Goal: Task Accomplishment & Management: Complete application form

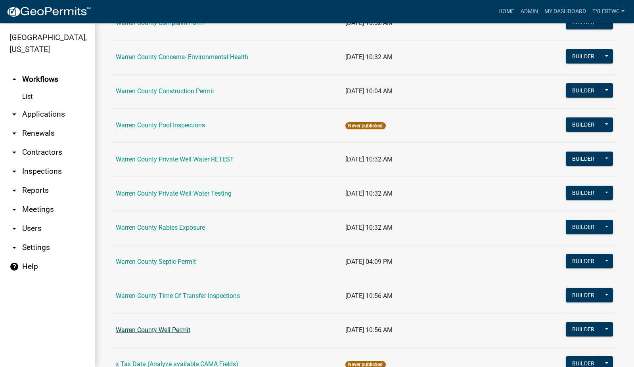
scroll to position [462, 0]
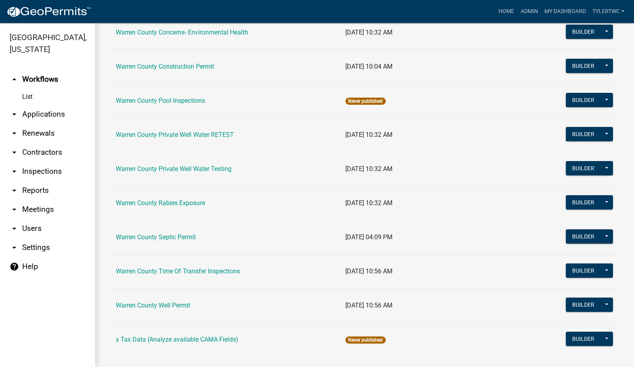
drag, startPoint x: 158, startPoint y: 233, endPoint x: 166, endPoint y: 231, distance: 7.3
click at [158, 233] on link "Warren County Septic Permit" at bounding box center [156, 237] width 80 height 8
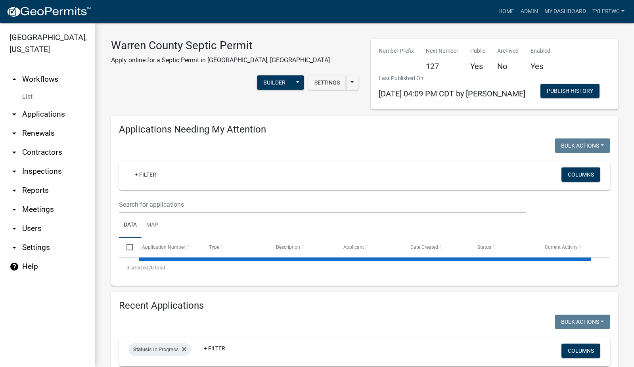
select select "2: 50"
select select "3: 100"
select select "2: 50"
select select "3: 100"
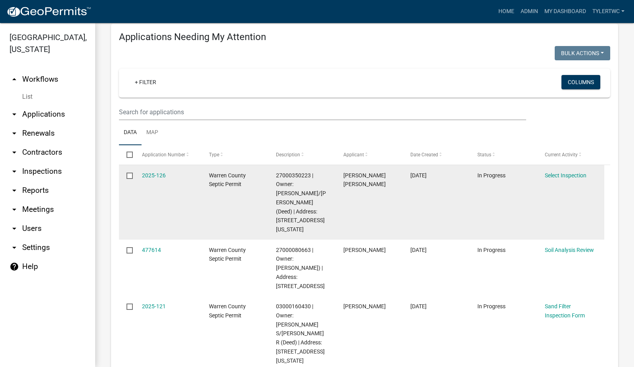
scroll to position [185, 0]
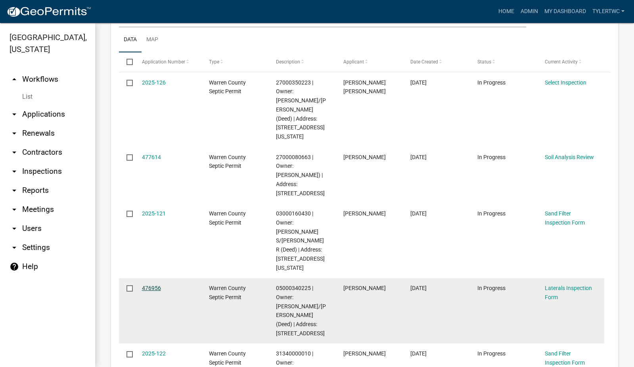
click at [154, 284] on link "476956" at bounding box center [151, 287] width 19 height 6
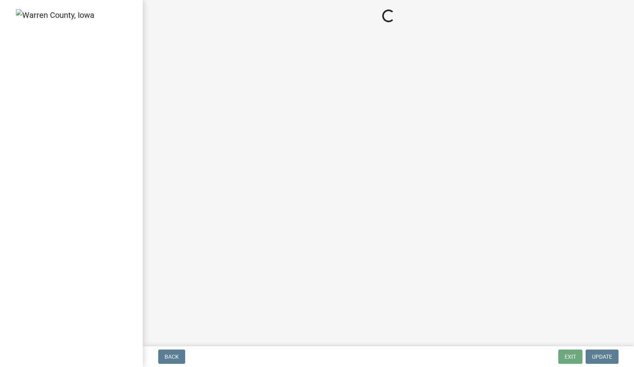
select select "745f0c93-fe7f-45fa-acff-5a7eccb4a6bc"
select select "d1e22d4f-68e7-4e9d-8701-604dd084f30f"
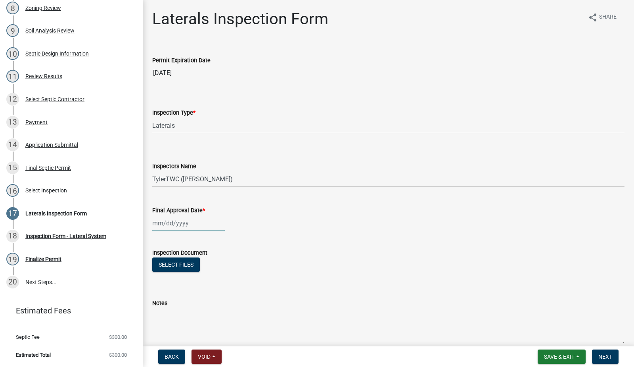
click at [187, 225] on div at bounding box center [188, 223] width 73 height 16
select select "9"
select select "2025"
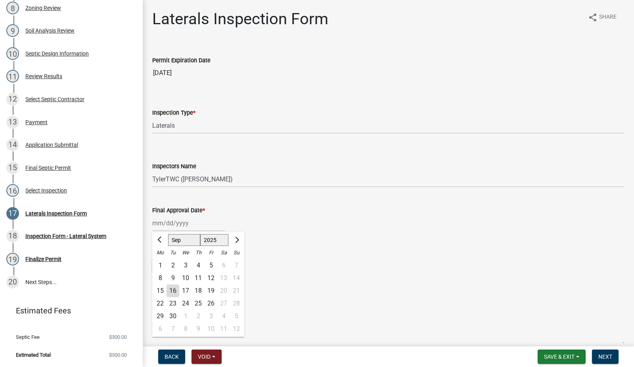
click at [198, 277] on div "11" at bounding box center [198, 277] width 13 height 13
type input "[DATE]"
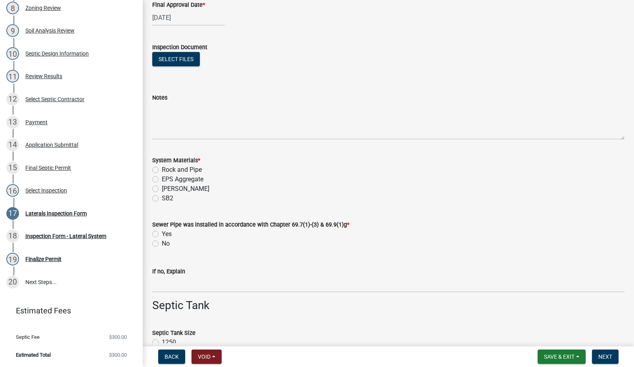
scroll to position [277, 0]
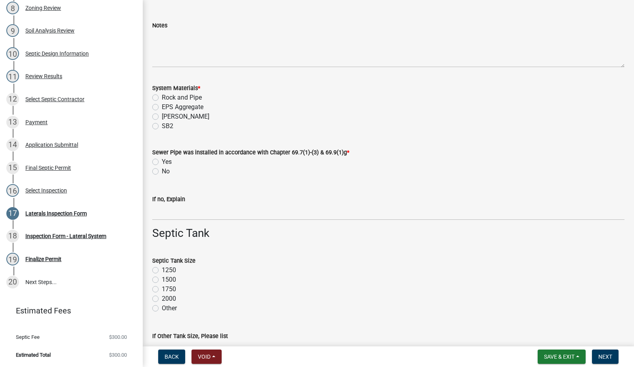
click at [162, 115] on label "Chambers" at bounding box center [186, 117] width 48 height 10
click at [162, 115] on input "Chambers" at bounding box center [164, 114] width 5 height 5
radio input "true"
click at [162, 160] on label "Yes" at bounding box center [167, 162] width 10 height 10
click at [162, 160] on input "Yes" at bounding box center [164, 159] width 5 height 5
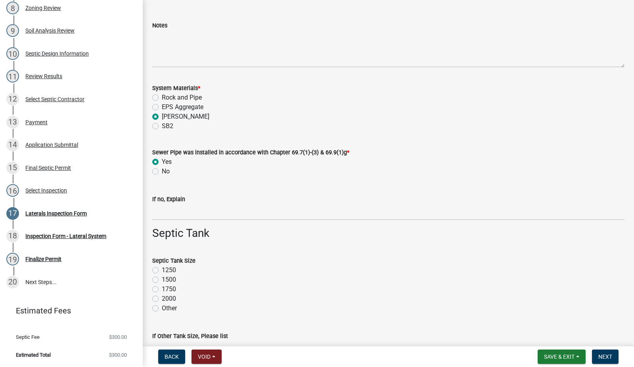
radio input "true"
click at [162, 280] on label "1500" at bounding box center [169, 280] width 14 height 10
click at [162, 280] on input "1500" at bounding box center [164, 277] width 5 height 5
radio input "true"
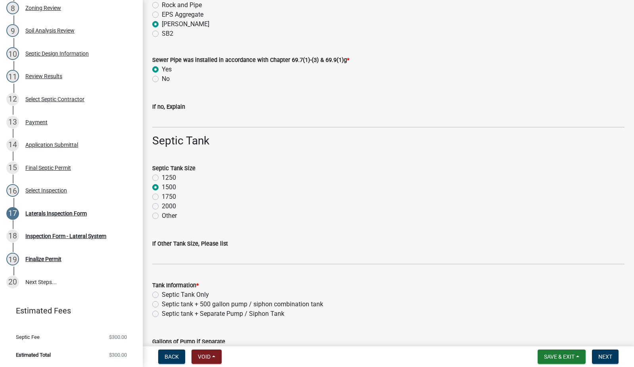
scroll to position [462, 0]
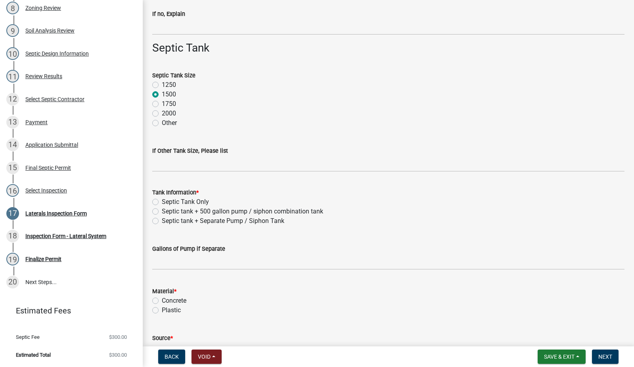
click at [162, 203] on label "Septic Tank Only" at bounding box center [185, 202] width 47 height 10
click at [162, 202] on input "Septic Tank Only" at bounding box center [164, 199] width 5 height 5
radio input "true"
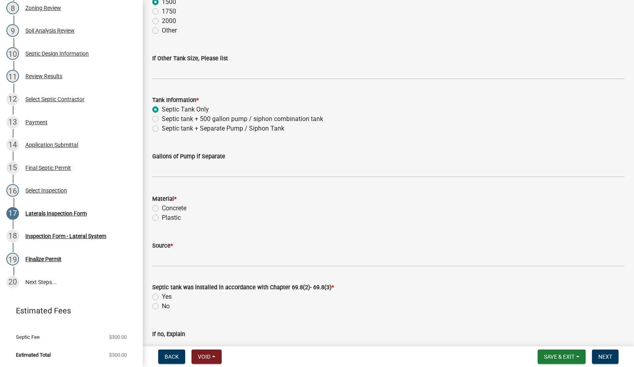
click at [162, 206] on label "Concrete" at bounding box center [174, 208] width 25 height 10
click at [162, 206] on input "Concrete" at bounding box center [164, 205] width 5 height 5
radio input "true"
click at [165, 257] on input "Source *" at bounding box center [388, 258] width 472 height 16
type input "Indianola Precast"
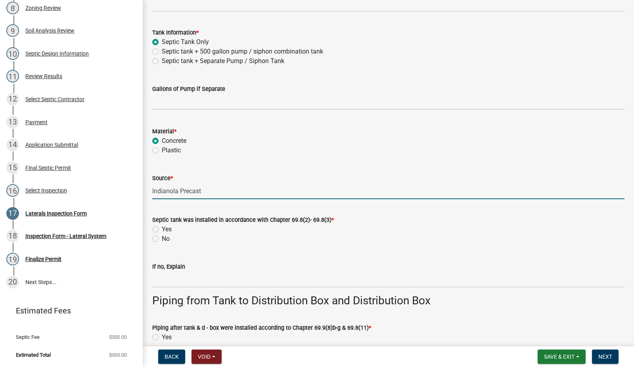
scroll to position [647, 0]
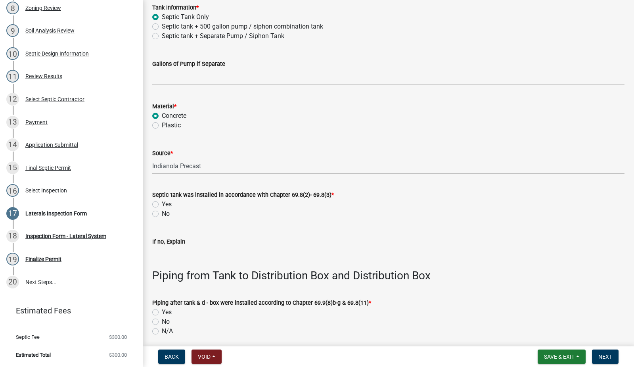
click at [162, 202] on label "Yes" at bounding box center [167, 204] width 10 height 10
click at [162, 202] on input "Yes" at bounding box center [164, 201] width 5 height 5
radio input "true"
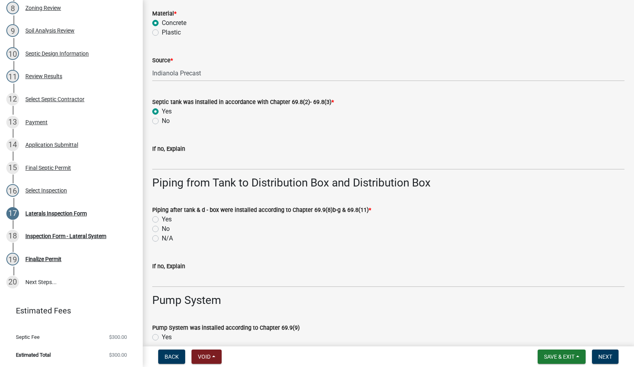
scroll to position [832, 0]
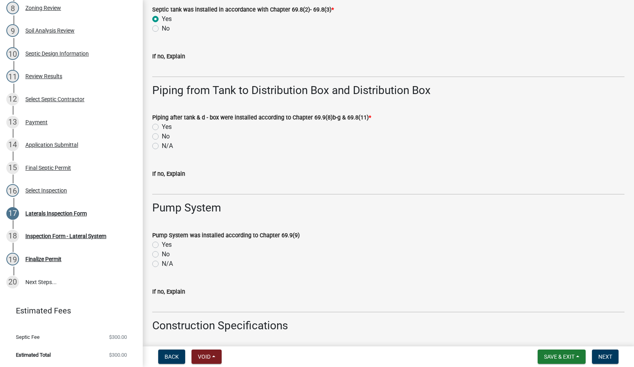
click at [162, 127] on label "Yes" at bounding box center [167, 127] width 10 height 10
click at [162, 127] on input "Yes" at bounding box center [164, 124] width 5 height 5
radio input "true"
click at [162, 262] on label "N/A" at bounding box center [167, 264] width 11 height 10
click at [162, 262] on input "N/A" at bounding box center [164, 261] width 5 height 5
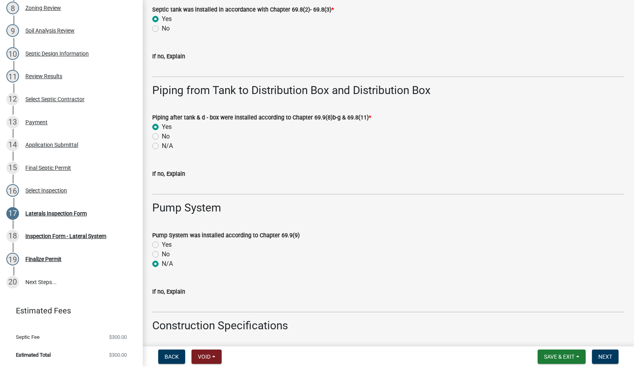
radio input "true"
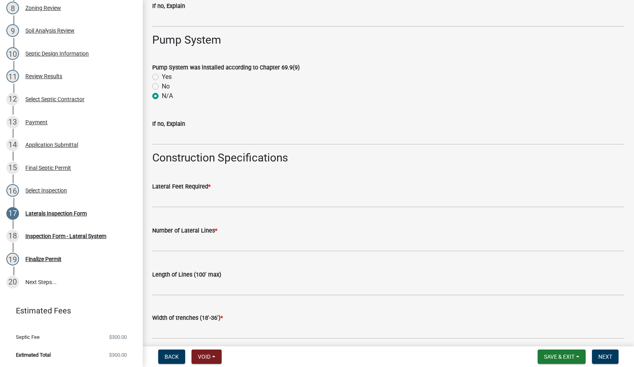
scroll to position [1017, 0]
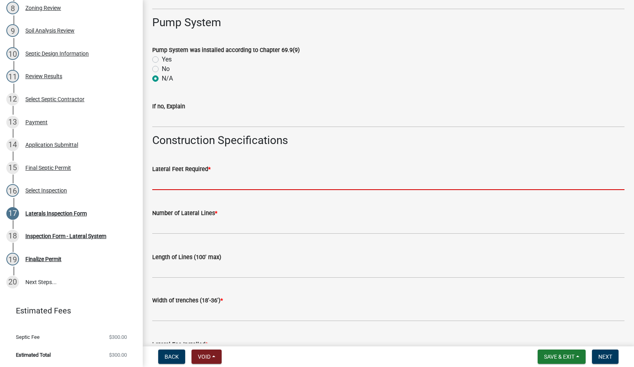
click at [199, 185] on input "text" at bounding box center [388, 182] width 472 height 16
type input "450"
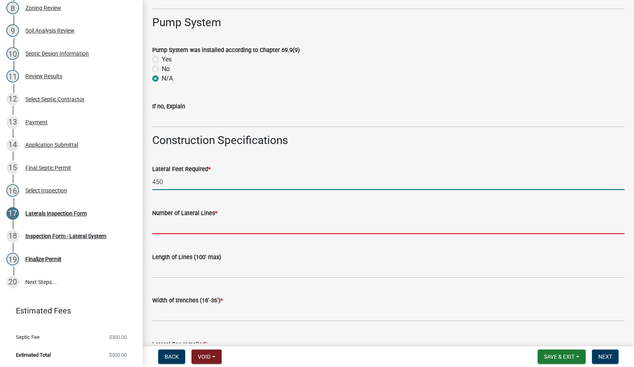
click at [193, 226] on input "text" at bounding box center [388, 226] width 472 height 16
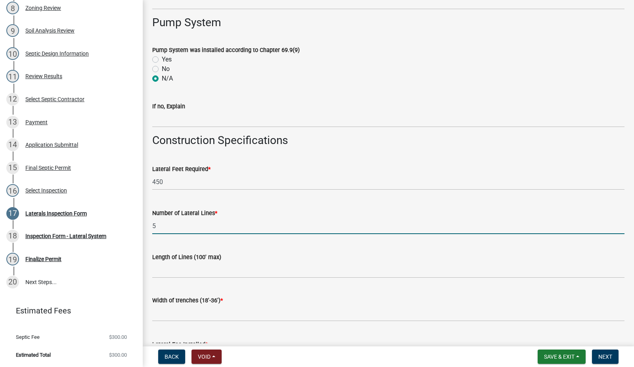
type input "5"
click at [190, 269] on input "Length of Lines (100' max)" at bounding box center [388, 270] width 472 height 16
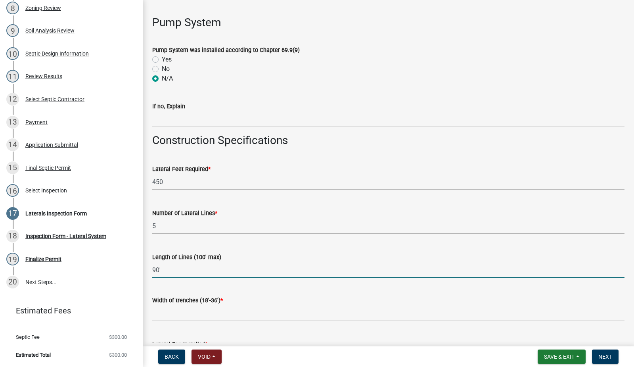
type input "90'"
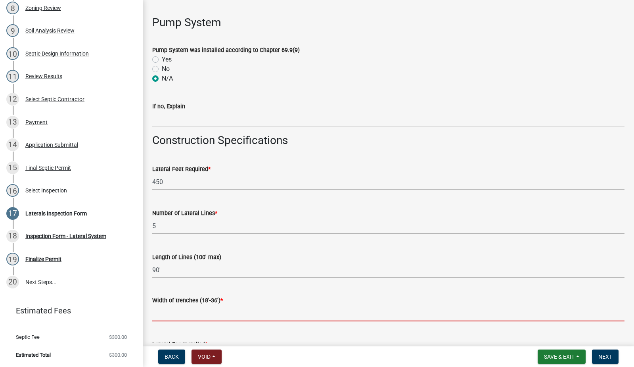
click at [170, 316] on input "text" at bounding box center [388, 313] width 472 height 16
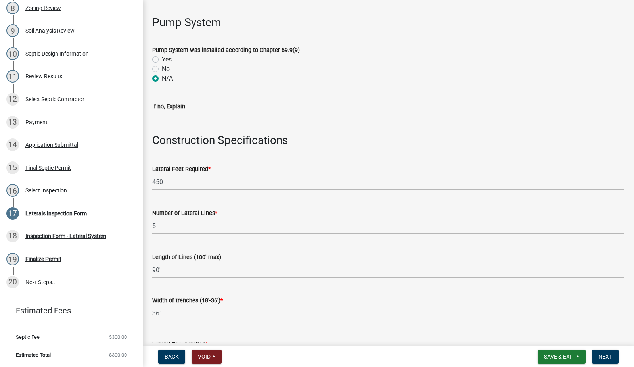
scroll to position [1109, 0]
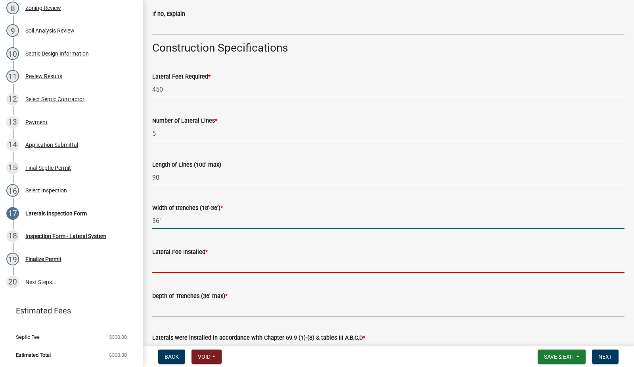
type input "36"
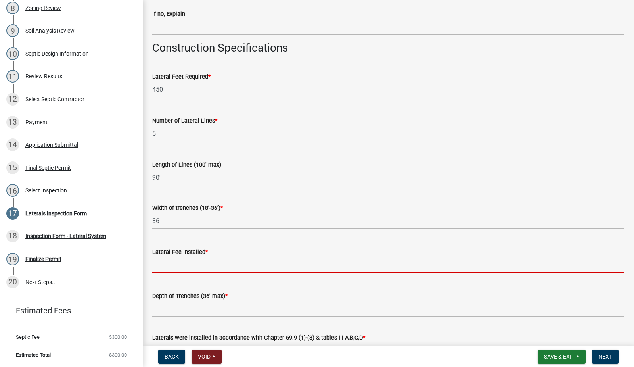
click at [167, 265] on input "text" at bounding box center [388, 264] width 472 height 16
type input "450"
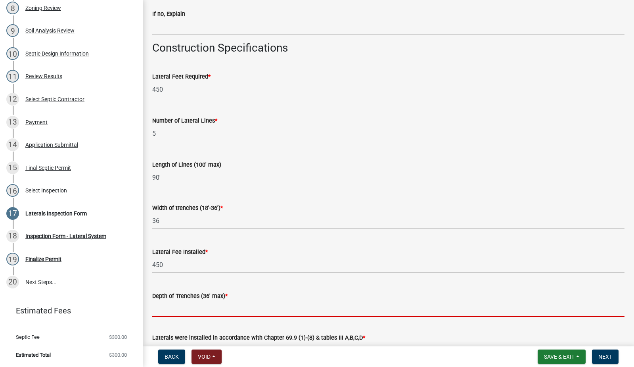
scroll to position [1202, 0]
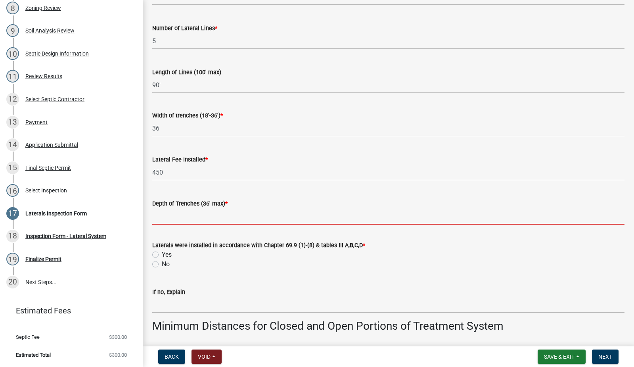
click at [169, 216] on input "Depth of Trenches (36' max) *" at bounding box center [388, 216] width 472 height 16
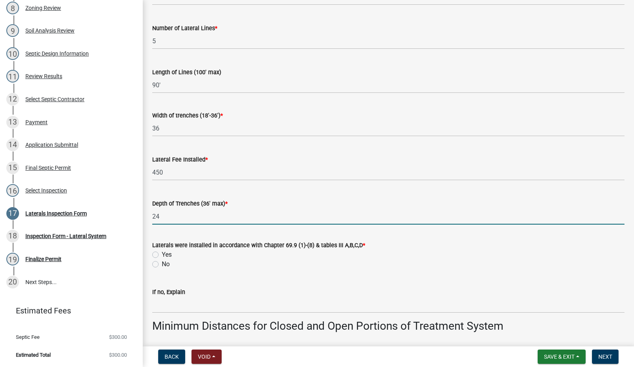
type input "24""
click at [162, 254] on label "Yes" at bounding box center [167, 255] width 10 height 10
click at [162, 254] on input "Yes" at bounding box center [164, 252] width 5 height 5
radio input "true"
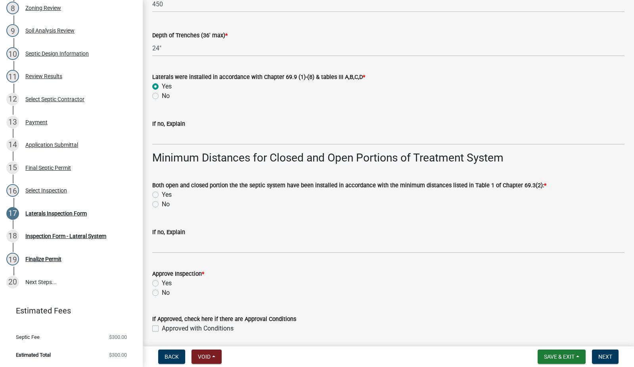
scroll to position [1387, 0]
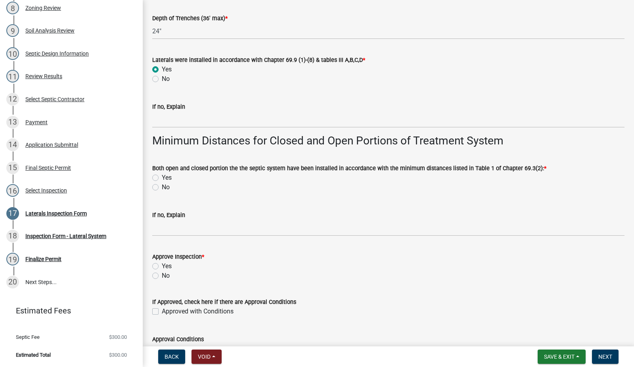
click at [162, 178] on label "Yes" at bounding box center [167, 178] width 10 height 10
click at [162, 178] on input "Yes" at bounding box center [164, 175] width 5 height 5
radio input "true"
click at [162, 263] on label "Yes" at bounding box center [167, 266] width 10 height 10
click at [162, 263] on input "Yes" at bounding box center [164, 263] width 5 height 5
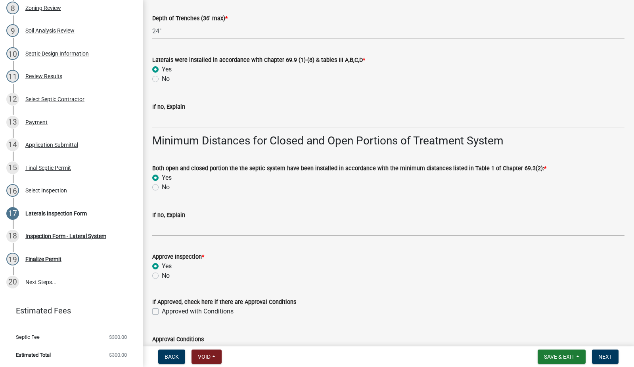
radio input "true"
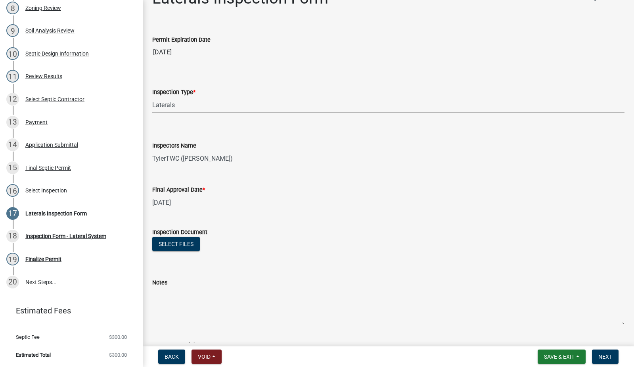
scroll to position [0, 0]
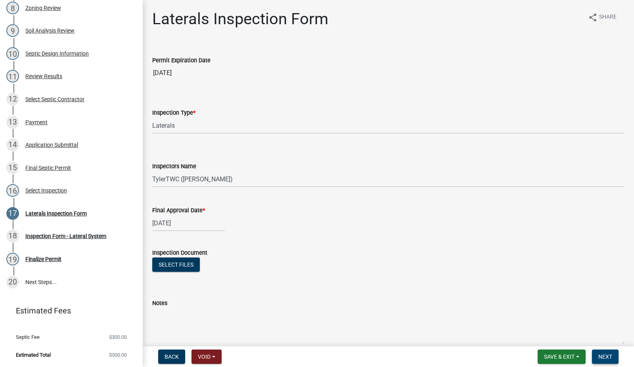
click at [605, 354] on span "Next" at bounding box center [605, 356] width 14 height 6
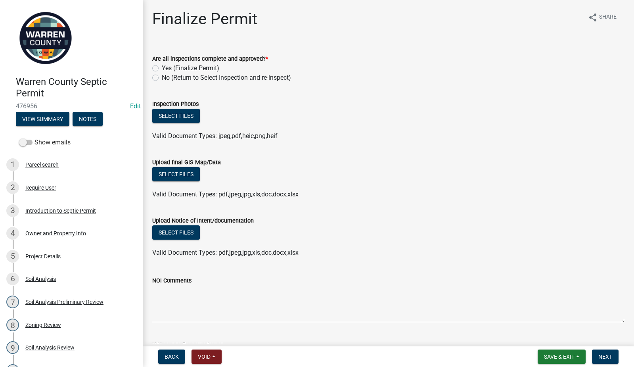
click at [162, 67] on label "Yes (Finalize Permit)" at bounding box center [190, 68] width 57 height 10
click at [162, 67] on input "Yes (Finalize Permit)" at bounding box center [164, 65] width 5 height 5
radio input "true"
click at [555, 357] on span "Save & Exit" at bounding box center [559, 356] width 31 height 6
click at [548, 333] on button "Save & Exit" at bounding box center [553, 335] width 63 height 19
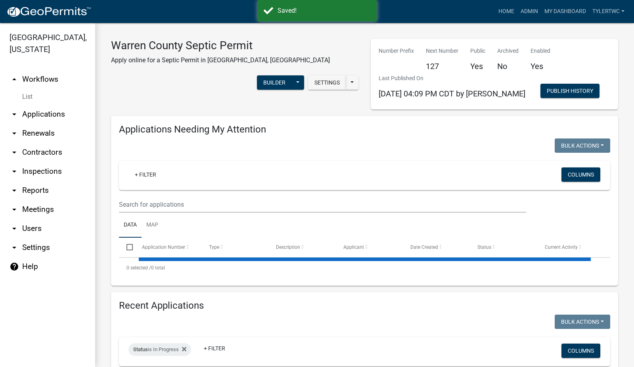
select select "2: 50"
select select "3: 100"
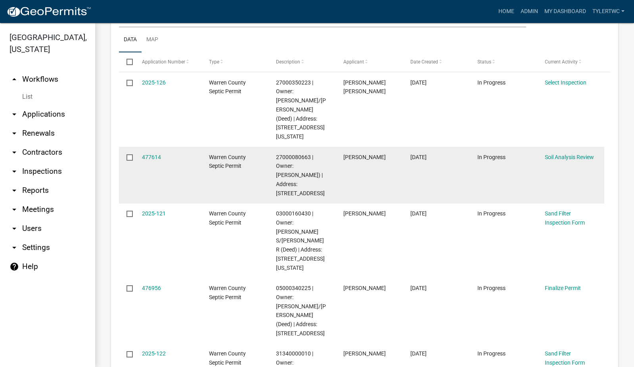
scroll to position [277, 0]
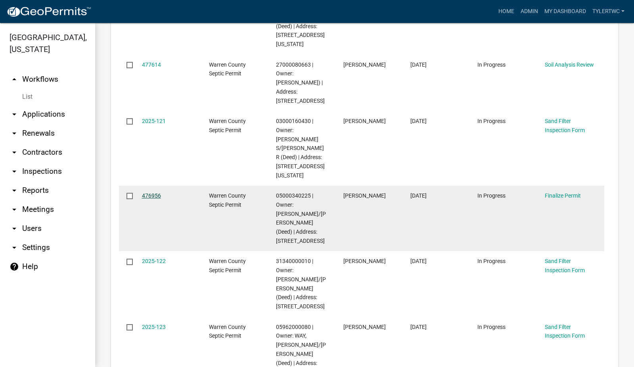
click at [151, 192] on link "476956" at bounding box center [151, 195] width 19 height 6
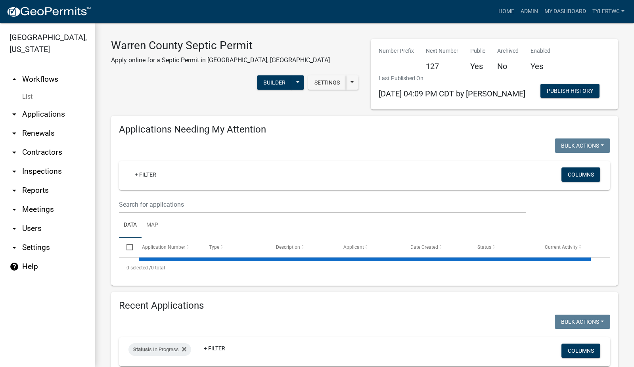
select select "2: 50"
select select "3: 100"
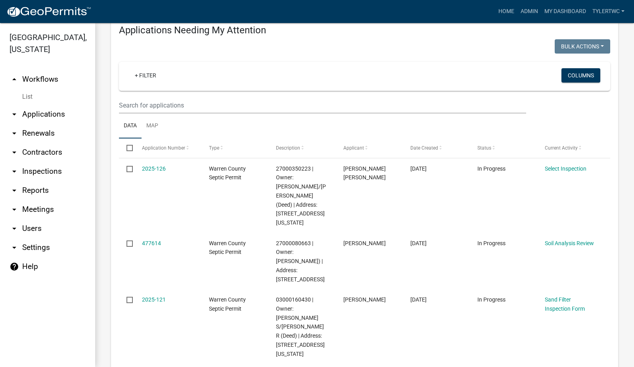
scroll to position [185, 0]
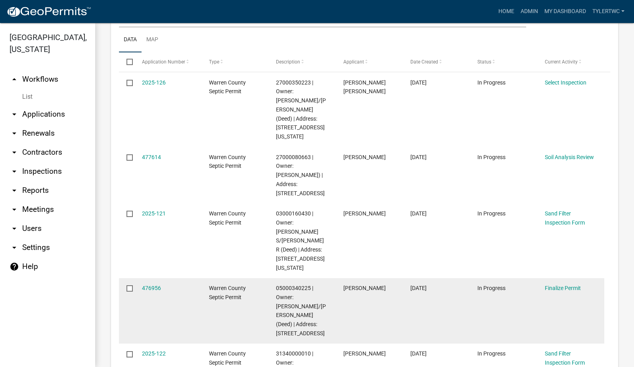
click at [156, 283] on div "476956" at bounding box center [168, 287] width 52 height 9
click at [152, 284] on link "476956" at bounding box center [151, 287] width 19 height 6
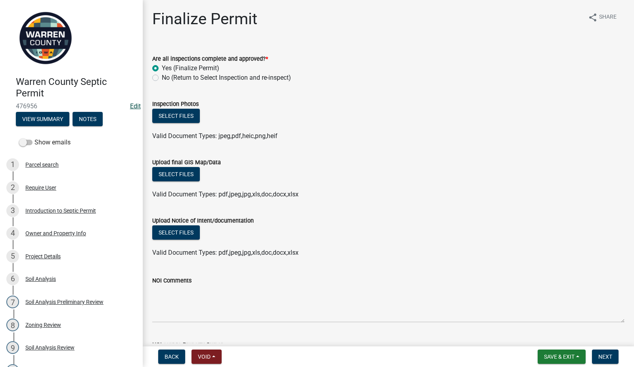
click at [131, 105] on link "Edit" at bounding box center [135, 106] width 11 height 8
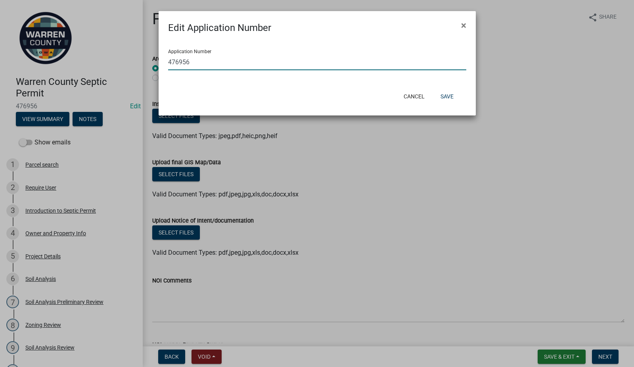
click at [267, 69] on input "476956" at bounding box center [317, 62] width 298 height 16
click at [266, 69] on input "476956" at bounding box center [317, 62] width 298 height 16
click at [452, 97] on button "Save" at bounding box center [447, 96] width 26 height 14
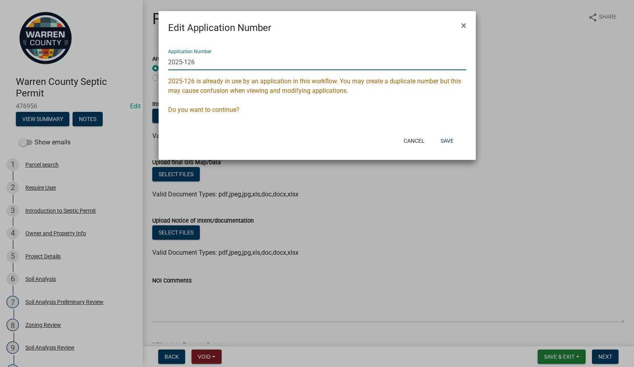
click at [236, 61] on input "2025-126" at bounding box center [317, 62] width 298 height 16
click at [412, 141] on button "Cancel" at bounding box center [414, 141] width 34 height 14
type input "476956"
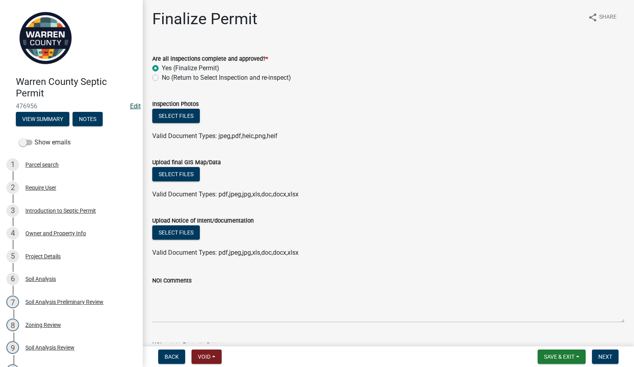
click at [131, 107] on link "Edit" at bounding box center [135, 106] width 11 height 8
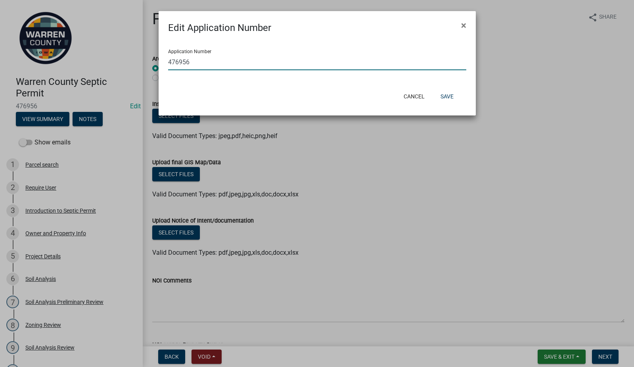
click at [227, 61] on input "476956" at bounding box center [317, 62] width 298 height 16
type input "2025-127"
click at [443, 97] on button "Save" at bounding box center [447, 96] width 26 height 14
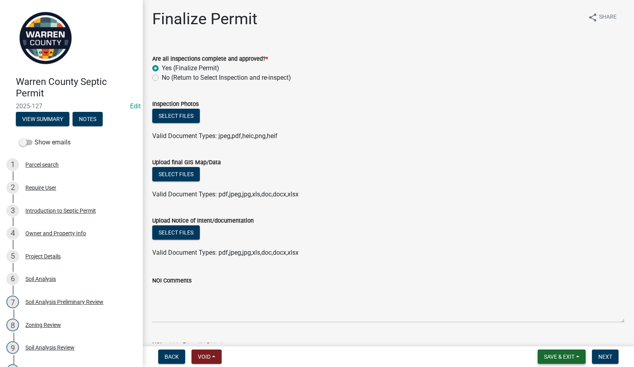
click at [555, 356] on span "Save & Exit" at bounding box center [559, 356] width 31 height 6
click at [545, 331] on button "Save & Exit" at bounding box center [553, 335] width 63 height 19
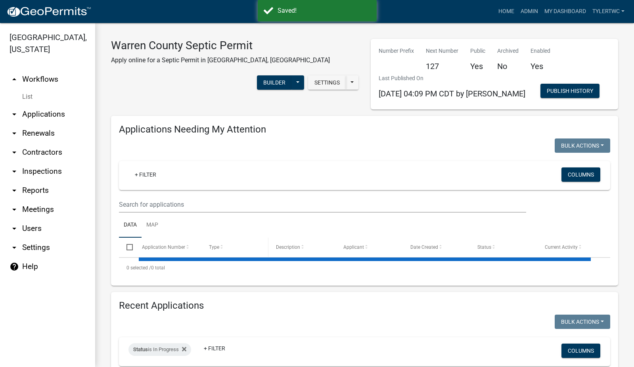
select select "2: 50"
select select "3: 100"
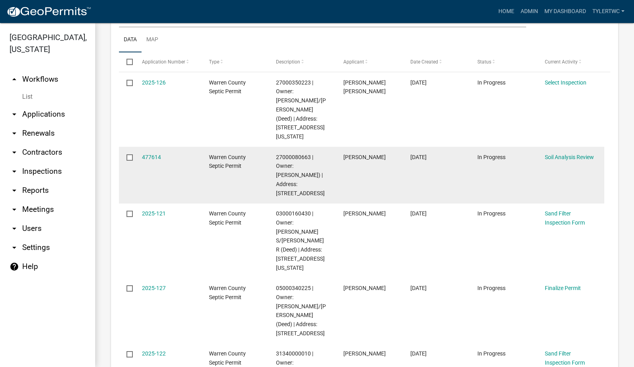
scroll to position [277, 0]
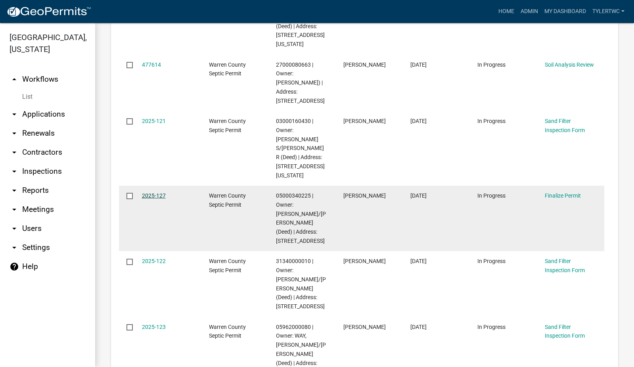
click at [152, 192] on link "2025-127" at bounding box center [154, 195] width 24 height 6
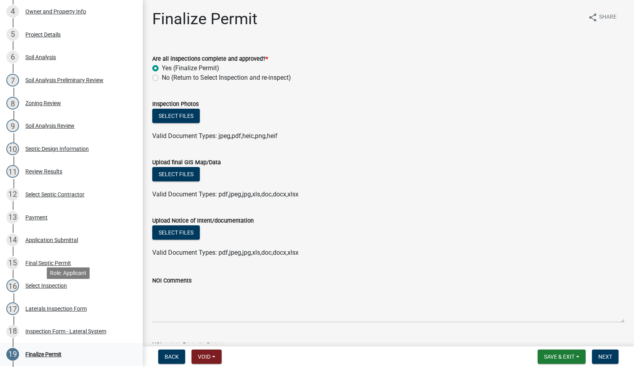
scroll to position [277, 0]
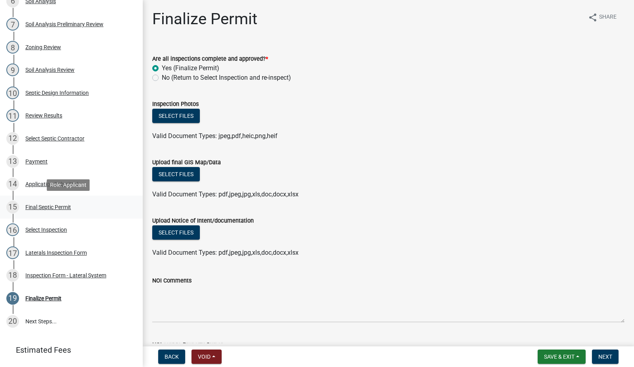
click at [40, 206] on div "Final Septic Permit" at bounding box center [48, 207] width 46 height 6
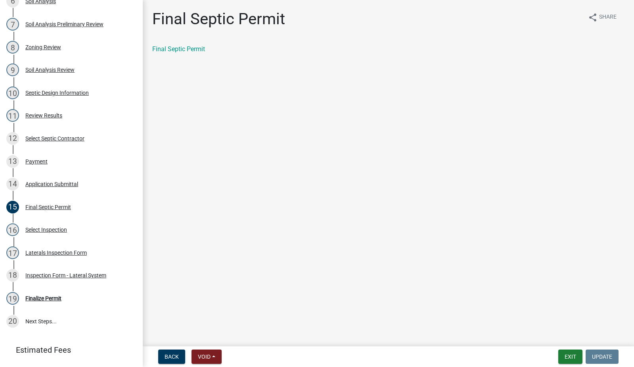
click at [174, 53] on div "Final Septic Permit" at bounding box center [388, 49] width 472 height 10
click at [177, 48] on link "Final Septic Permit" at bounding box center [178, 49] width 53 height 8
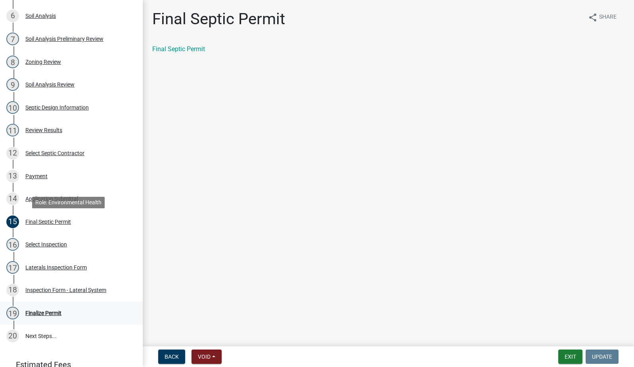
scroll to position [317, 0]
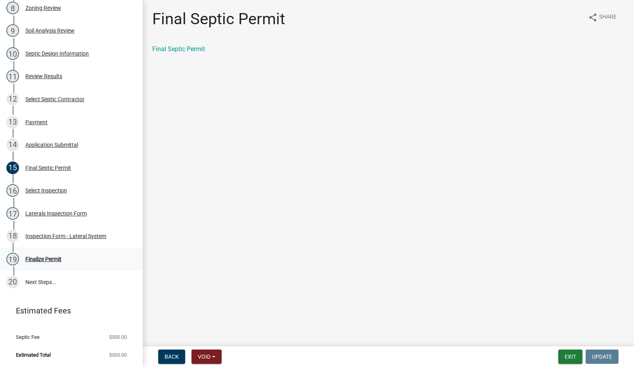
click at [43, 261] on div "Finalize Permit" at bounding box center [43, 259] width 36 height 6
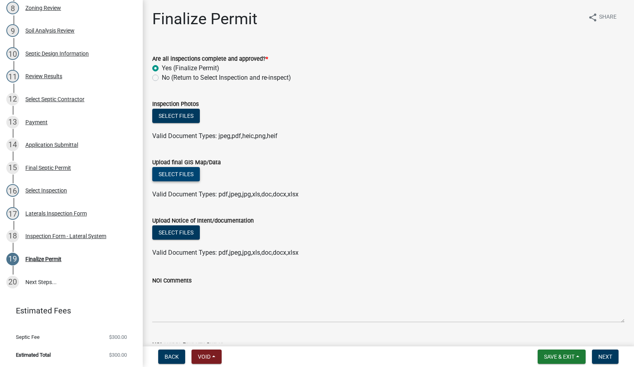
click at [179, 174] on button "Select files" at bounding box center [176, 174] width 48 height 14
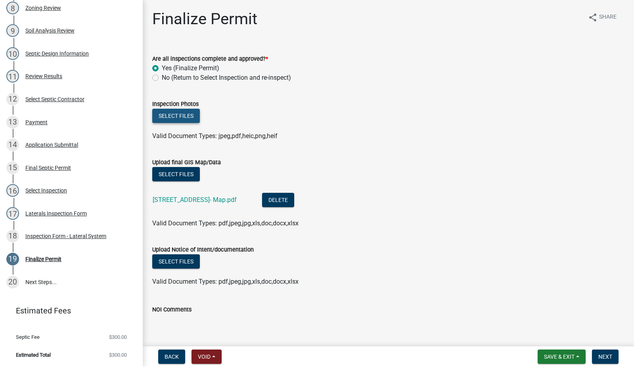
click at [193, 120] on button "Select files" at bounding box center [176, 116] width 48 height 14
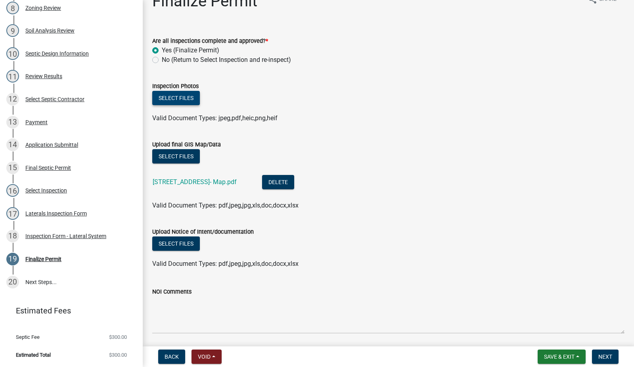
scroll to position [0, 0]
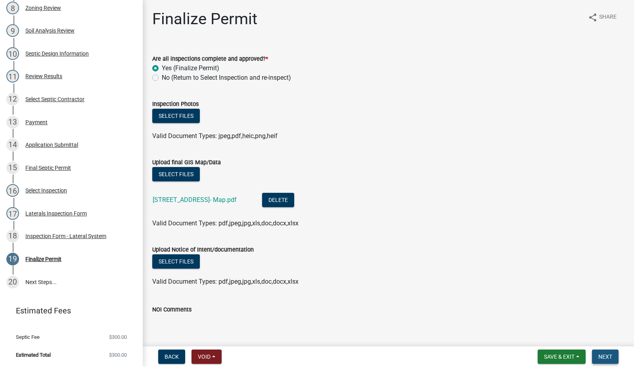
click at [597, 352] on button "Next" at bounding box center [605, 356] width 27 height 14
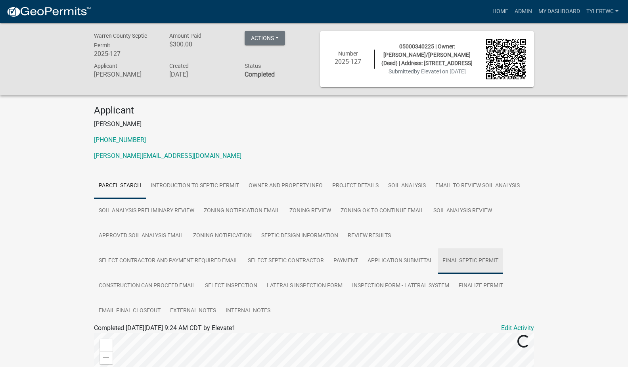
click at [467, 258] on link "Final Septic Permit" at bounding box center [469, 260] width 65 height 25
click at [118, 333] on link "Final Septic Permit" at bounding box center [120, 337] width 53 height 8
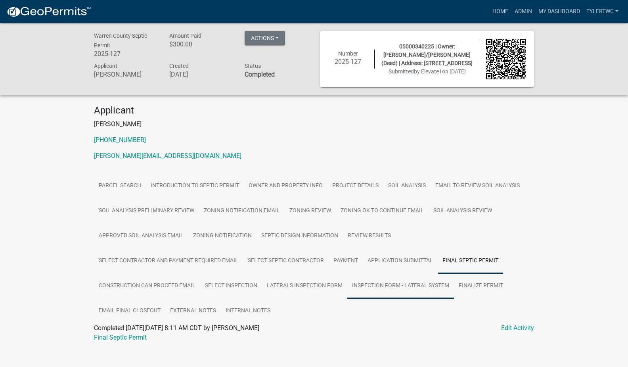
click at [392, 283] on link "Inspection Form - Lateral System" at bounding box center [400, 285] width 107 height 25
click at [146, 338] on link "Inspection Form - Lateral System" at bounding box center [140, 337] width 92 height 8
click at [521, 10] on link "Admin" at bounding box center [523, 11] width 24 height 15
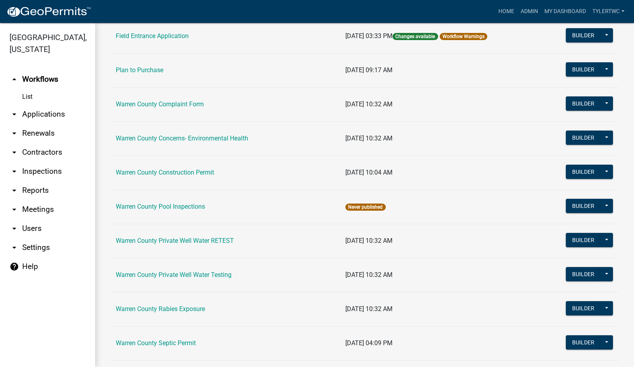
scroll to position [474, 0]
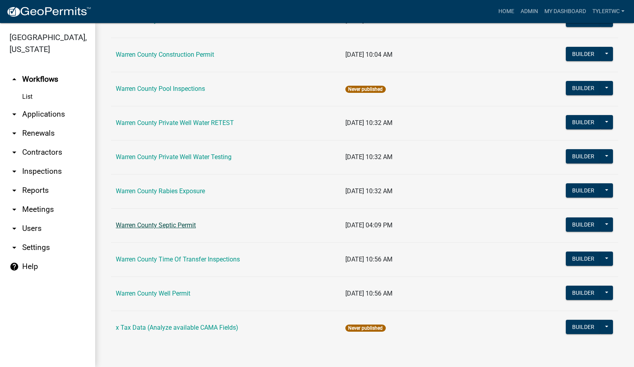
click at [155, 222] on link "Warren County Septic Permit" at bounding box center [156, 225] width 80 height 8
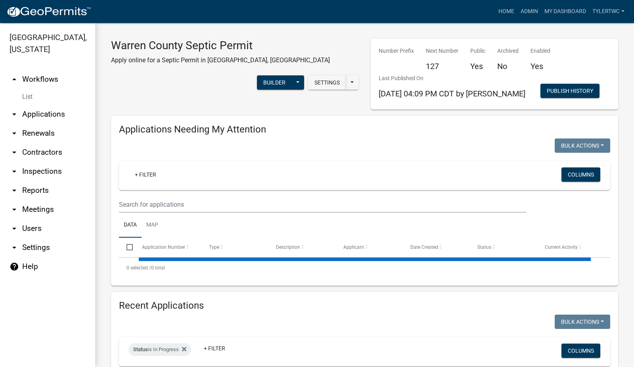
select select "2: 50"
select select "3: 100"
select select "2: 50"
select select "3: 100"
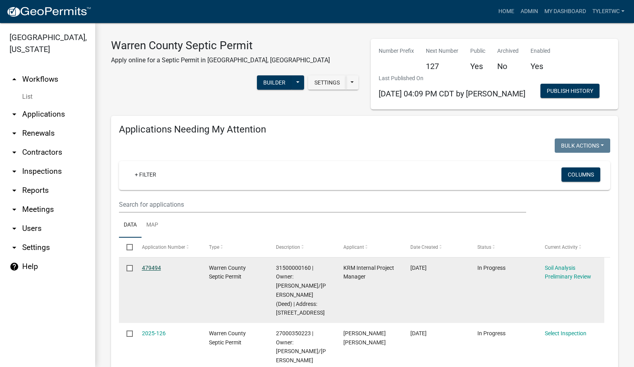
click at [151, 264] on link "479494" at bounding box center [151, 267] width 19 height 6
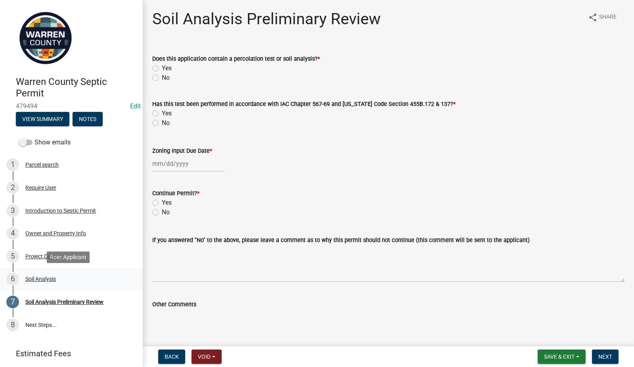
click at [36, 277] on div "Soil Analysis" at bounding box center [40, 279] width 31 height 6
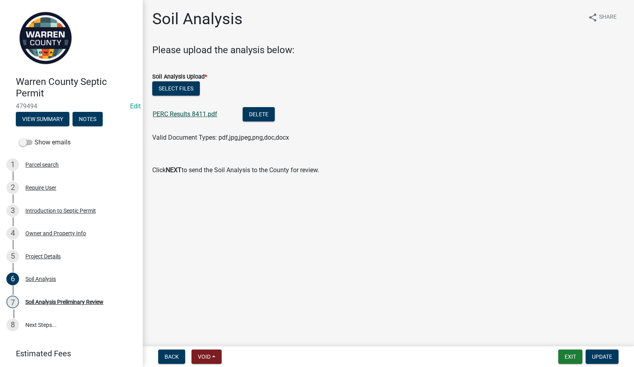
click at [176, 111] on link "PERC Results 8411.pdf" at bounding box center [185, 114] width 65 height 8
click at [67, 301] on div "Soil Analysis Preliminary Review" at bounding box center [64, 302] width 78 height 6
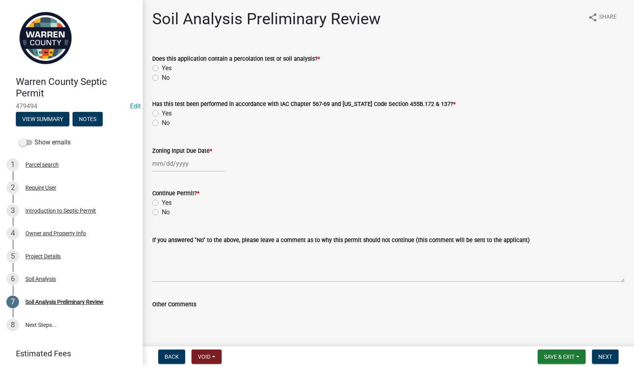
click at [162, 69] on label "Yes" at bounding box center [167, 68] width 10 height 10
click at [162, 69] on input "Yes" at bounding box center [164, 65] width 5 height 5
radio input "true"
click at [162, 113] on label "Yes" at bounding box center [167, 114] width 10 height 10
click at [162, 113] on input "Yes" at bounding box center [164, 111] width 5 height 5
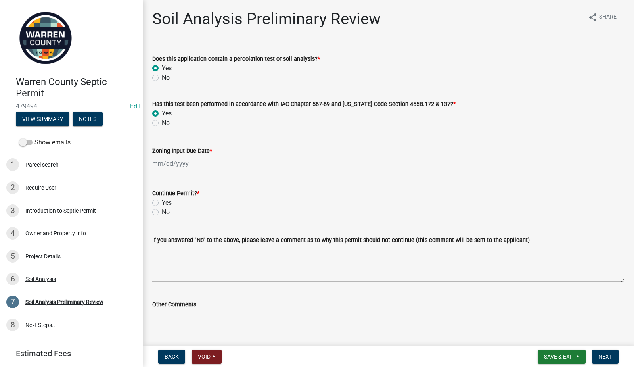
radio input "true"
select select "9"
select select "2025"
click at [180, 168] on div "Jan Feb Mar Apr May Jun Jul Aug Sep Oct Nov Dec 1525 1526 1527 1528 1529 1530 1…" at bounding box center [188, 163] width 73 height 16
click at [173, 230] on div "16" at bounding box center [172, 231] width 13 height 13
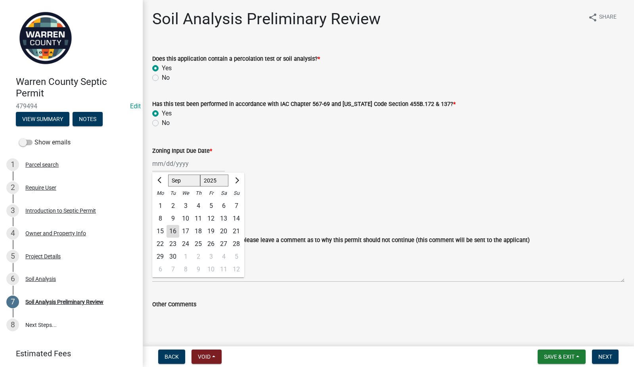
type input "09/16/2025"
click at [162, 202] on label "Yes" at bounding box center [167, 203] width 10 height 10
click at [162, 202] on input "Yes" at bounding box center [164, 200] width 5 height 5
radio input "true"
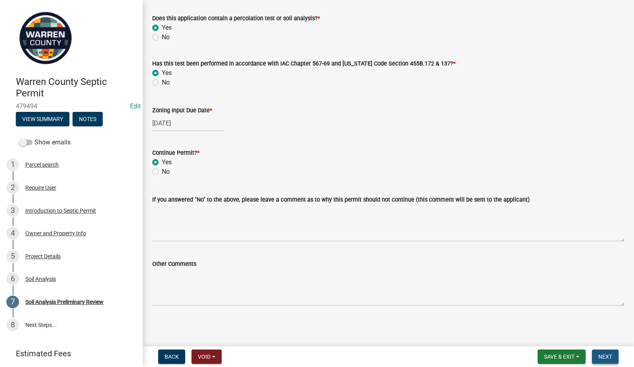
click at [610, 354] on span "Next" at bounding box center [605, 356] width 14 height 6
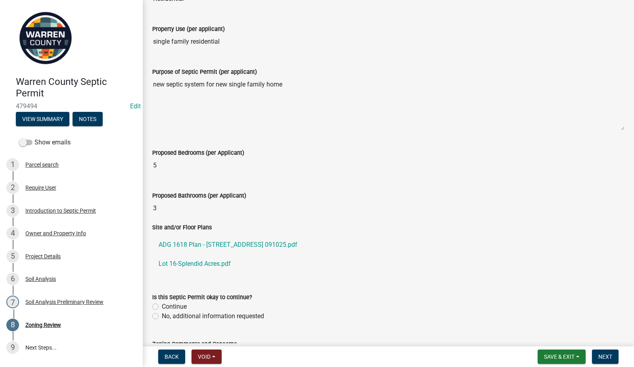
scroll to position [265, 0]
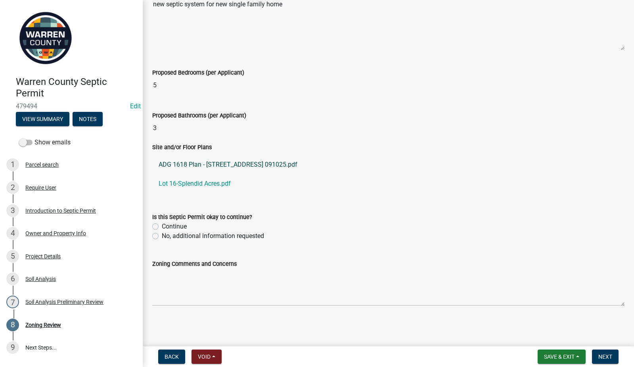
click at [235, 166] on link "ADG 1618 Plan - 18018 78th Lane 091025.pdf" at bounding box center [388, 164] width 472 height 19
click at [181, 183] on link "Lot 16-Splendid Acres.pdf" at bounding box center [388, 183] width 472 height 19
click at [52, 327] on div "Zoning Review" at bounding box center [43, 325] width 36 height 6
click at [548, 354] on span "Save & Exit" at bounding box center [559, 356] width 31 height 6
click at [540, 337] on button "Save & Exit" at bounding box center [553, 335] width 63 height 19
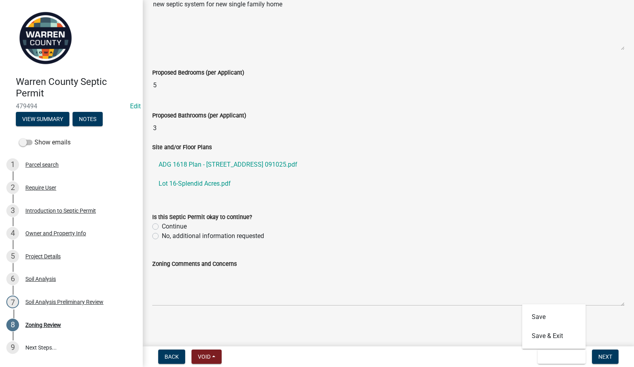
scroll to position [0, 0]
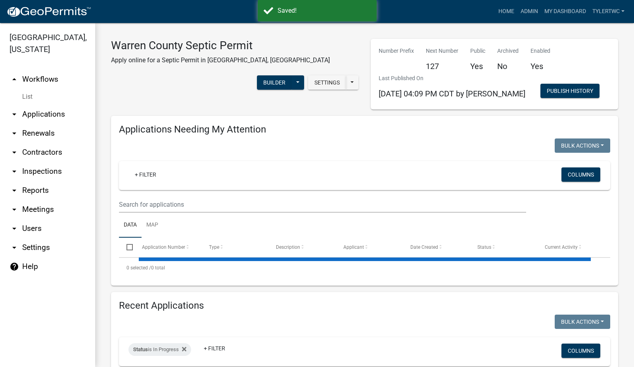
select select "2: 50"
select select "3: 100"
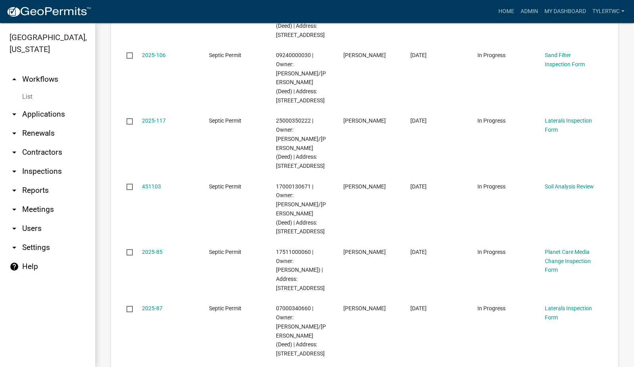
scroll to position [740, 0]
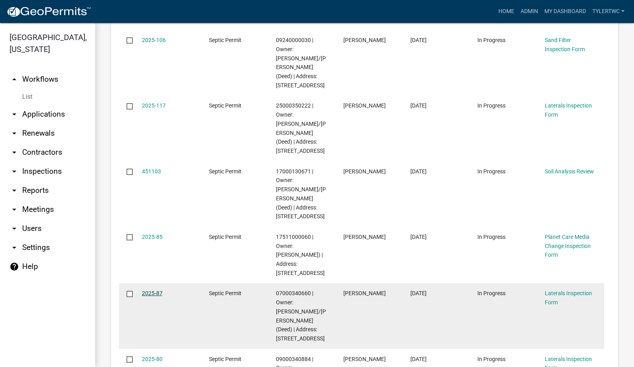
click at [151, 290] on link "2025-87" at bounding box center [152, 293] width 21 height 6
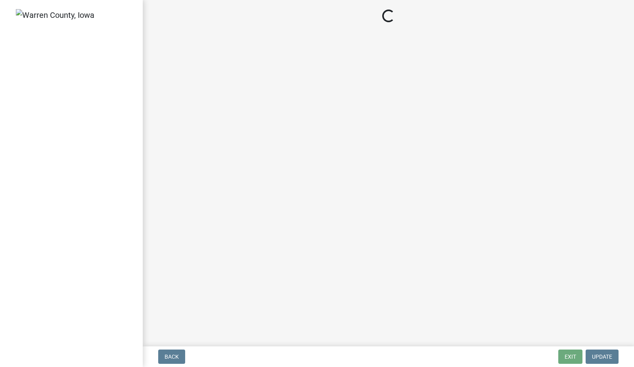
select select "d1e22d4f-68e7-4e9d-8701-604dd084f30f"
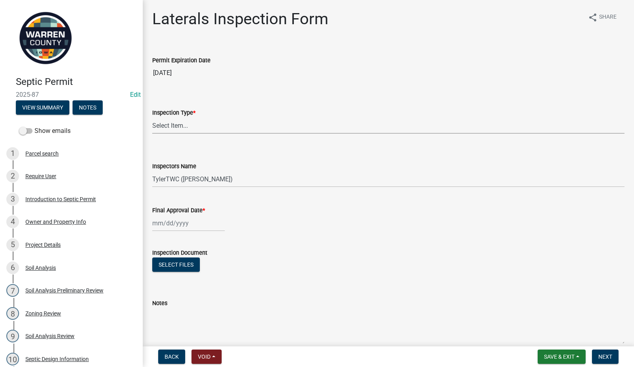
click at [205, 124] on select "Select Item... Laterals" at bounding box center [388, 125] width 472 height 16
click at [152, 117] on select "Select Item... Laterals" at bounding box center [388, 125] width 472 height 16
select select "745f0c93-fe7f-45fa-acff-5a7eccb4a6bc"
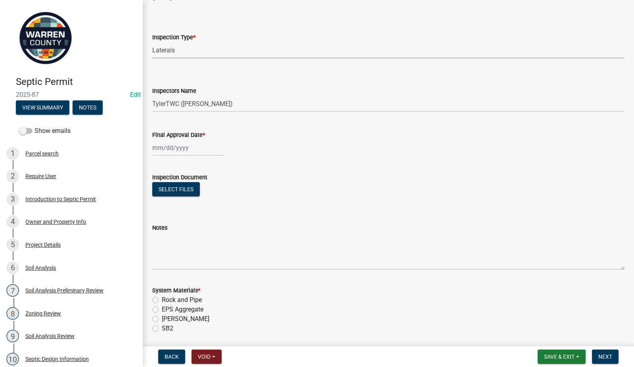
scroll to position [92, 0]
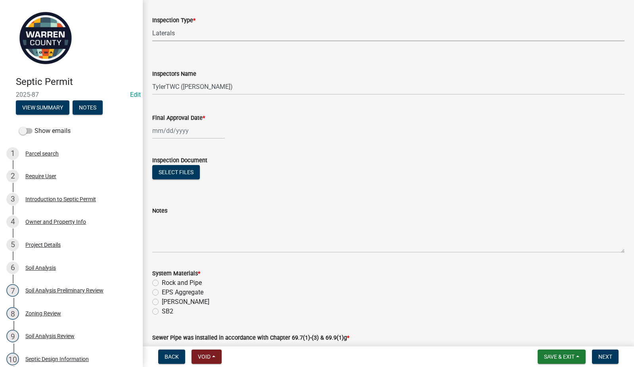
click at [170, 133] on div at bounding box center [188, 130] width 73 height 16
select select "9"
select select "2025"
click at [174, 199] on div "16" at bounding box center [172, 198] width 13 height 13
type input "09/16/2025"
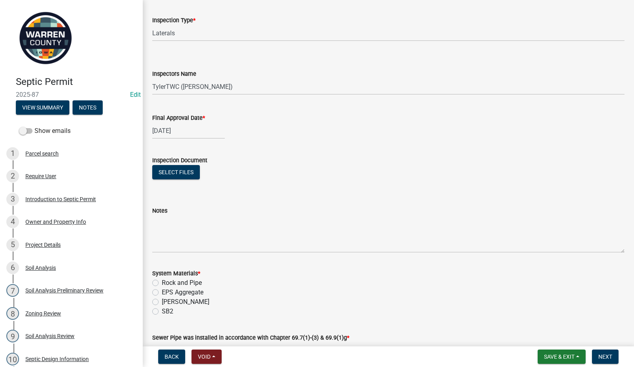
scroll to position [185, 0]
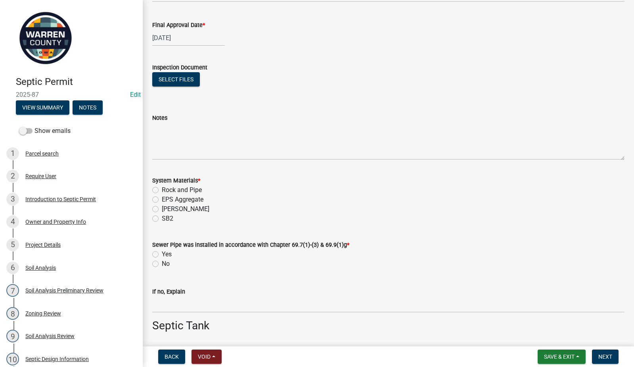
click at [162, 189] on label "Rock and Pipe" at bounding box center [182, 190] width 40 height 10
click at [162, 189] on input "Rock and Pipe" at bounding box center [164, 187] width 5 height 5
radio input "true"
click at [162, 254] on label "Yes" at bounding box center [167, 254] width 10 height 10
click at [162, 254] on input "Yes" at bounding box center [164, 251] width 5 height 5
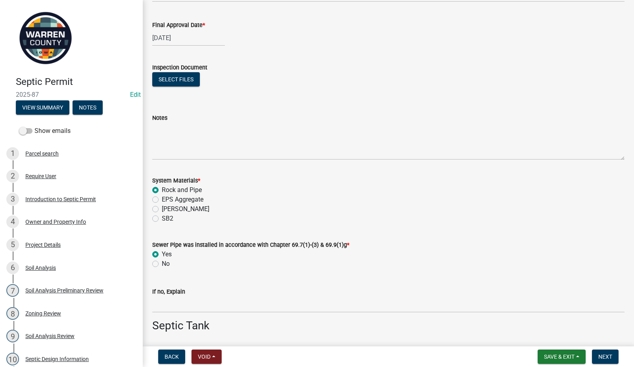
radio input "true"
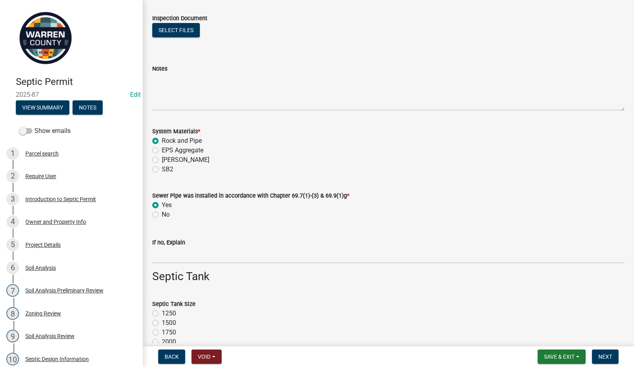
scroll to position [370, 0]
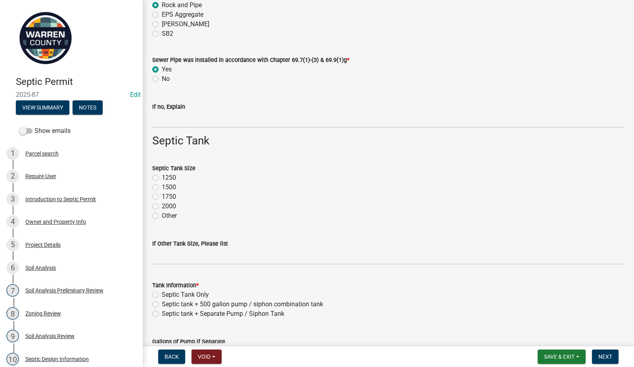
drag, startPoint x: 156, startPoint y: 185, endPoint x: 168, endPoint y: 200, distance: 18.9
click at [162, 185] on label "1500" at bounding box center [169, 187] width 14 height 10
click at [162, 185] on input "1500" at bounding box center [164, 184] width 5 height 5
radio input "true"
click at [162, 293] on label "Septic Tank Only" at bounding box center [185, 295] width 47 height 10
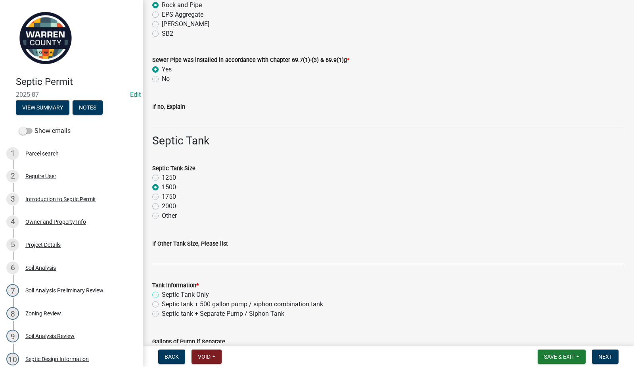
click at [162, 293] on input "Septic Tank Only" at bounding box center [164, 292] width 5 height 5
radio input "true"
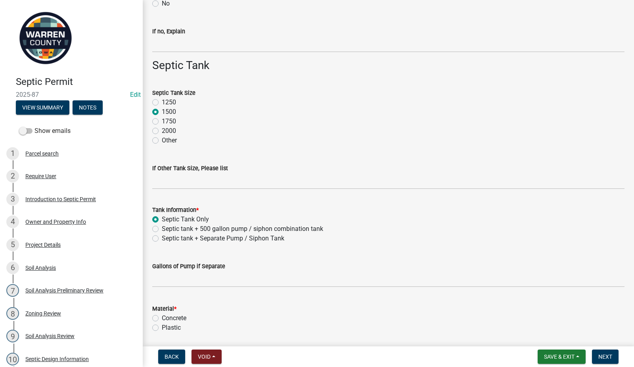
scroll to position [462, 0]
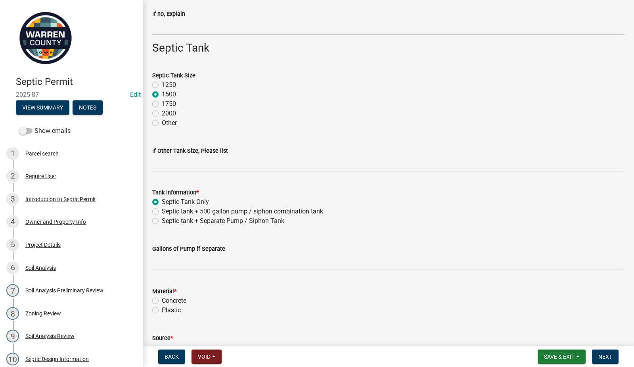
click at [162, 302] on label "Concrete" at bounding box center [174, 301] width 25 height 10
click at [162, 301] on input "Concrete" at bounding box center [164, 298] width 5 height 5
radio input "true"
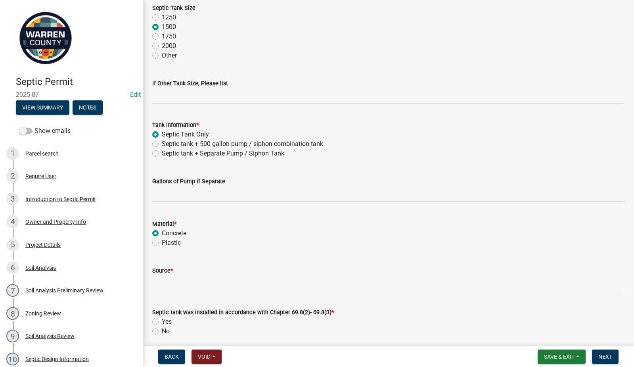
scroll to position [647, 0]
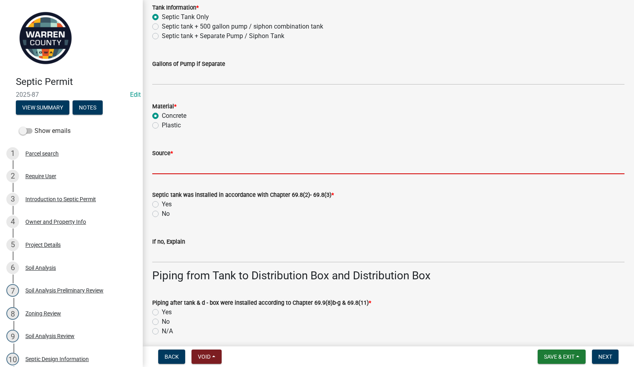
click at [162, 167] on input "Source *" at bounding box center [388, 166] width 472 height 16
type input "Indianola Precast"
click at [162, 202] on label "Yes" at bounding box center [167, 204] width 10 height 10
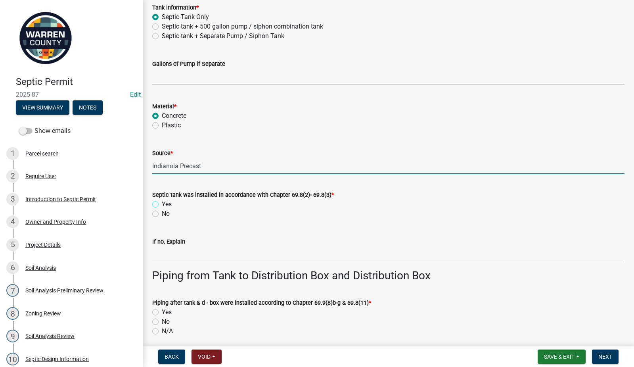
click at [162, 202] on input "Yes" at bounding box center [164, 201] width 5 height 5
radio input "true"
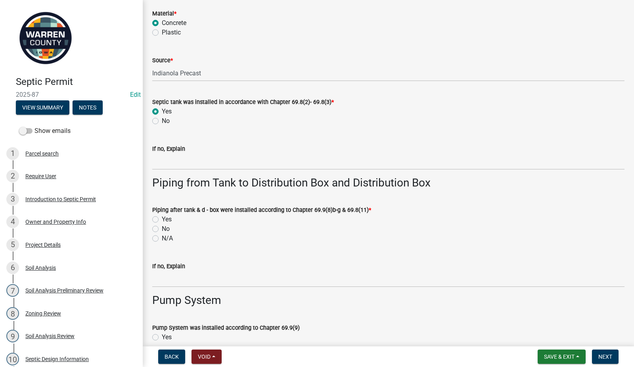
click at [162, 218] on label "Yes" at bounding box center [167, 219] width 10 height 10
click at [162, 218] on input "Yes" at bounding box center [164, 216] width 5 height 5
radio input "true"
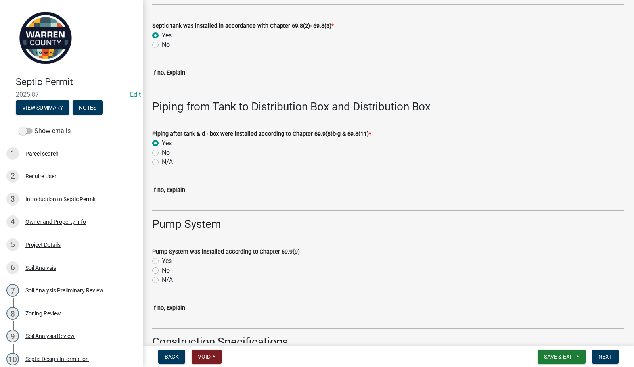
scroll to position [832, 0]
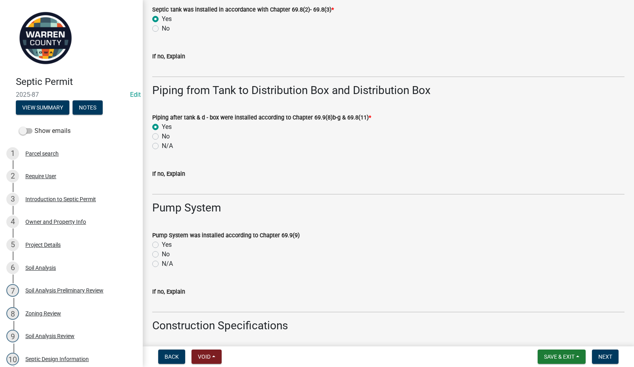
click at [162, 266] on label "N/A" at bounding box center [167, 264] width 11 height 10
click at [162, 264] on input "N/A" at bounding box center [164, 261] width 5 height 5
radio input "true"
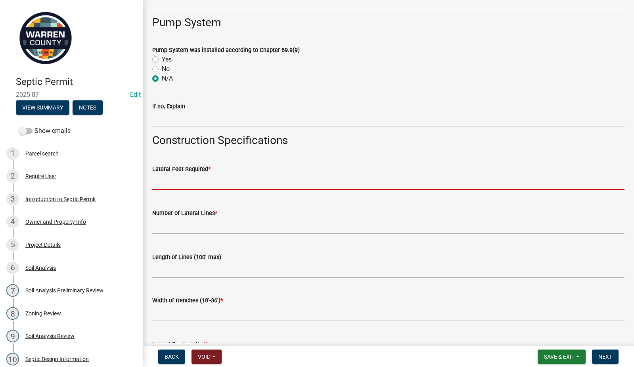
click at [169, 181] on input "text" at bounding box center [388, 182] width 472 height 16
type input "400"
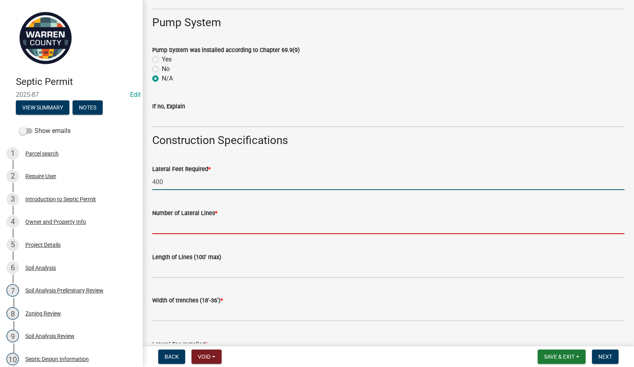
click at [208, 224] on input "text" at bounding box center [388, 226] width 472 height 16
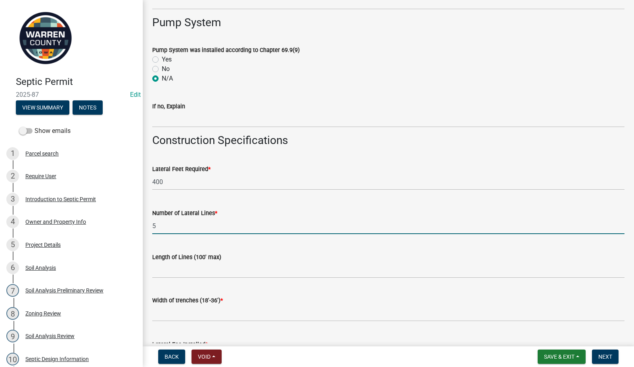
type input "5"
click at [167, 268] on input "Length of Lines (100' max)" at bounding box center [388, 270] width 472 height 16
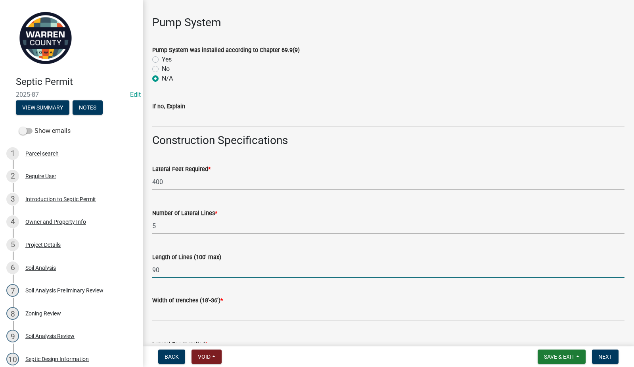
type input "90"
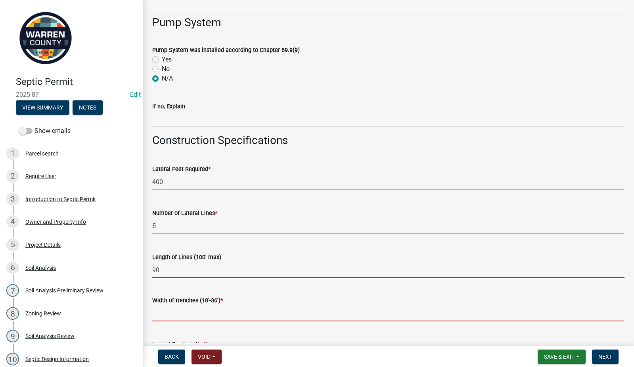
click at [164, 317] on input "text" at bounding box center [388, 313] width 472 height 16
type input "24"
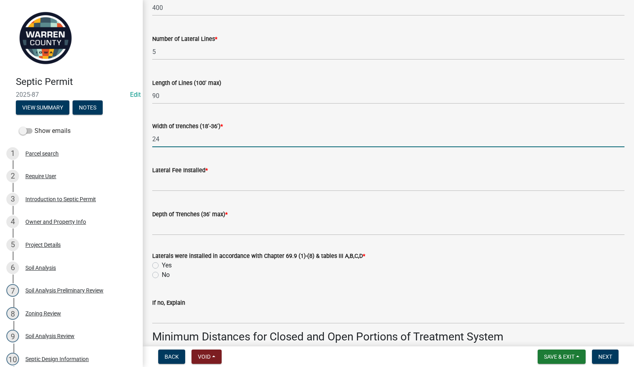
scroll to position [1202, 0]
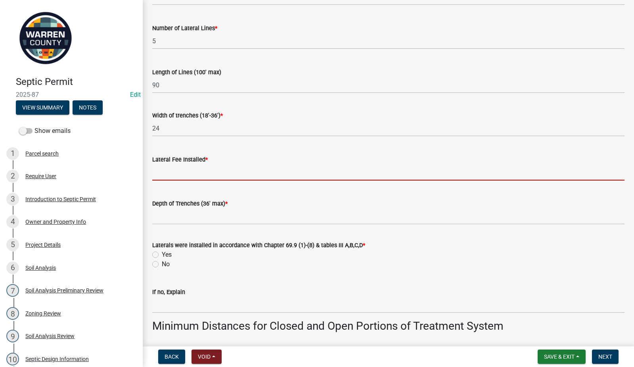
click at [191, 177] on input "text" at bounding box center [388, 172] width 472 height 16
type input "450"
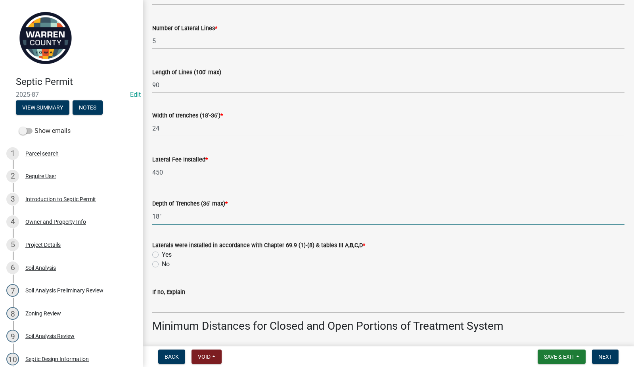
type input "18""
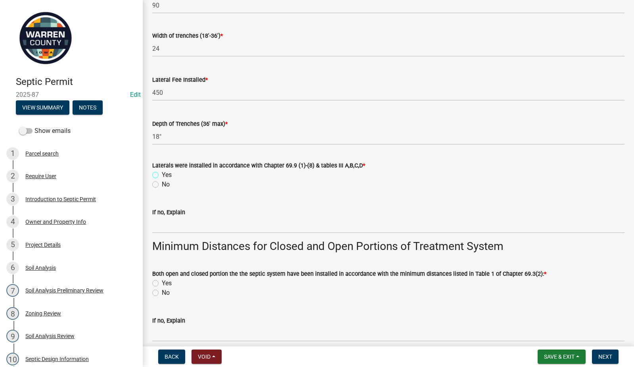
scroll to position [1294, 0]
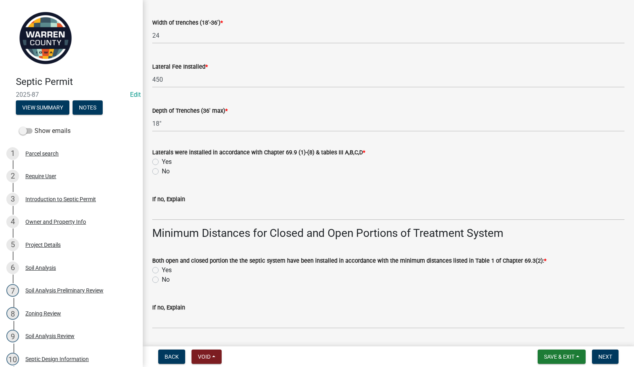
click at [162, 162] on label "Yes" at bounding box center [167, 162] width 10 height 10
click at [162, 162] on input "Yes" at bounding box center [164, 159] width 5 height 5
radio input "true"
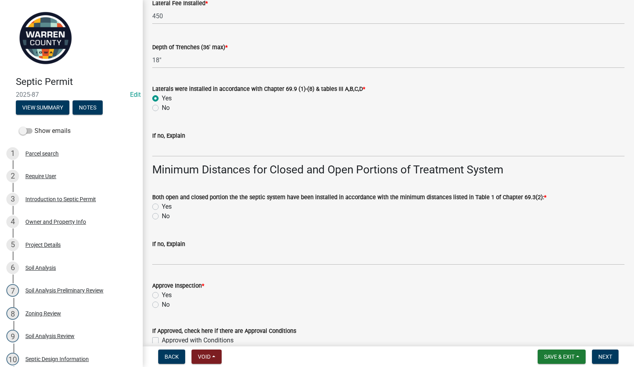
scroll to position [1387, 0]
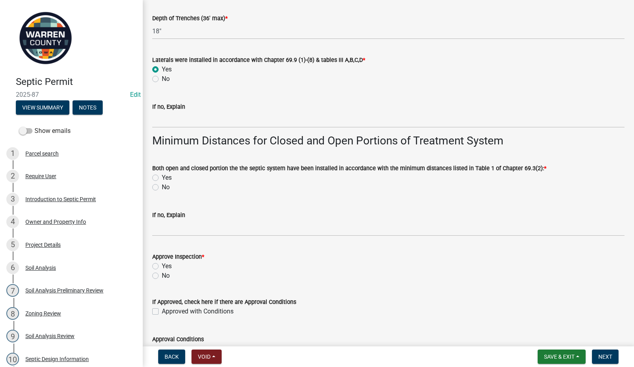
click at [162, 177] on label "Yes" at bounding box center [167, 178] width 10 height 10
click at [162, 177] on input "Yes" at bounding box center [164, 175] width 5 height 5
radio input "true"
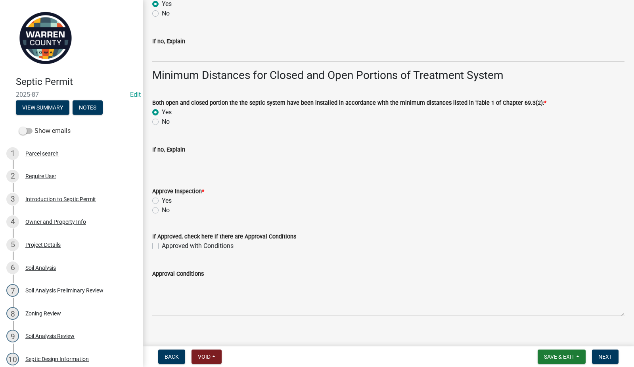
scroll to position [1462, 0]
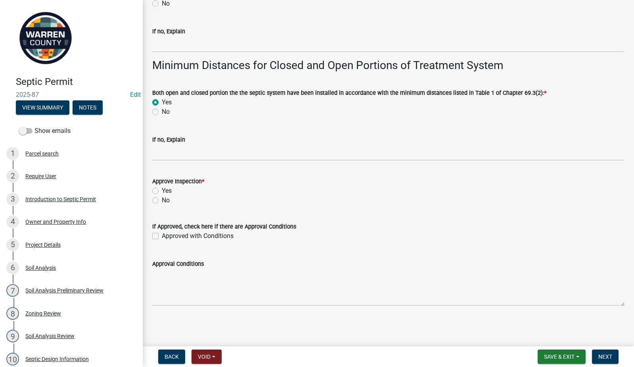
click at [162, 191] on label "Yes" at bounding box center [167, 191] width 10 height 10
click at [162, 191] on input "Yes" at bounding box center [164, 188] width 5 height 5
radio input "true"
click at [605, 358] on span "Next" at bounding box center [605, 356] width 14 height 6
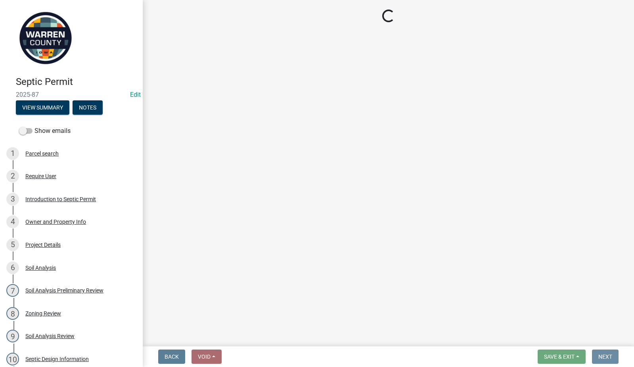
scroll to position [0, 0]
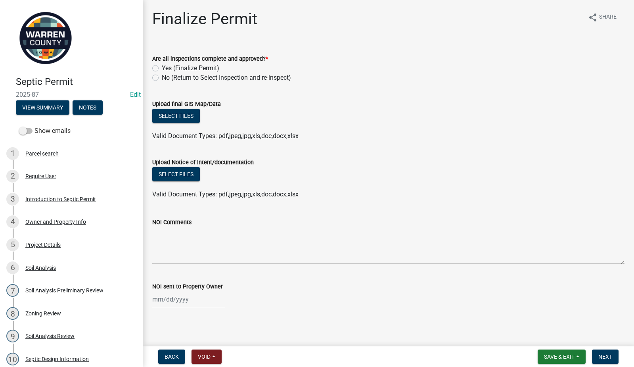
click at [162, 66] on label "Yes (Finalize Permit)" at bounding box center [190, 68] width 57 height 10
click at [162, 66] on input "Yes (Finalize Permit)" at bounding box center [164, 65] width 5 height 5
radio input "true"
click at [557, 355] on span "Save & Exit" at bounding box center [559, 356] width 31 height 6
click at [549, 335] on button "Save & Exit" at bounding box center [553, 335] width 63 height 19
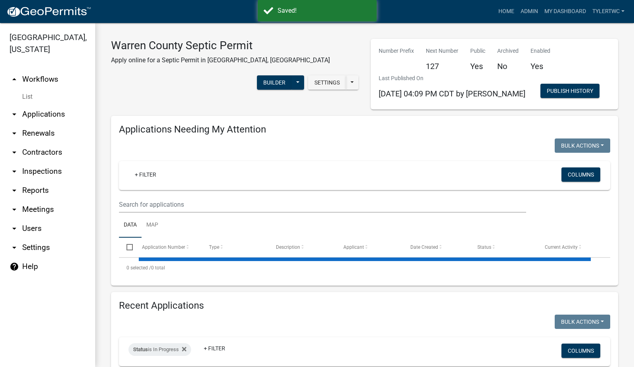
select select "2: 50"
select select "3: 100"
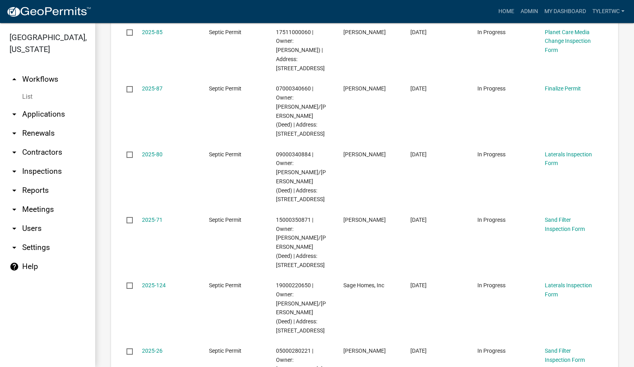
scroll to position [2959, 0]
